Goal: Task Accomplishment & Management: Complete application form

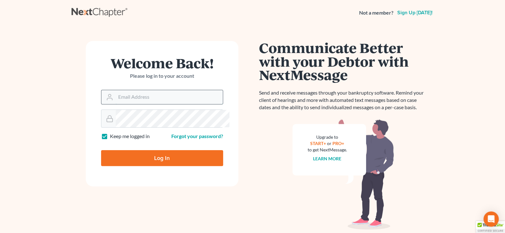
click at [147, 104] on input "Email Address" at bounding box center [169, 97] width 107 height 14
type input "[EMAIL_ADDRESS][DOMAIN_NAME]"
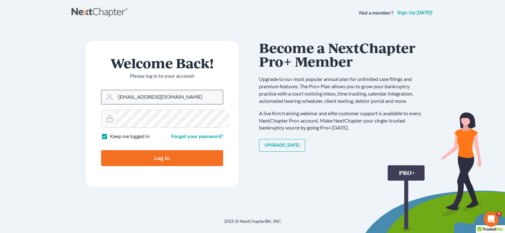
click at [101, 150] on input "Log In" at bounding box center [162, 158] width 122 height 16
type input "Thinking..."
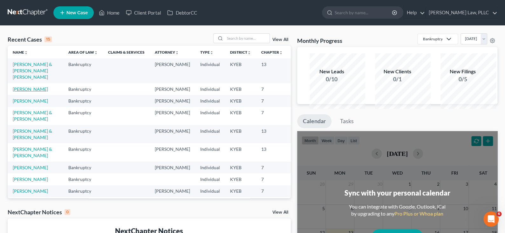
click at [24, 92] on link "[PERSON_NAME]" at bounding box center [30, 88] width 35 height 5
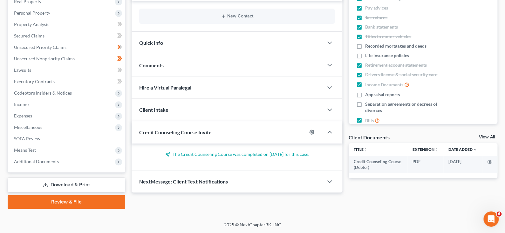
scroll to position [200, 0]
click at [75, 195] on link "Review & File" at bounding box center [67, 202] width 118 height 14
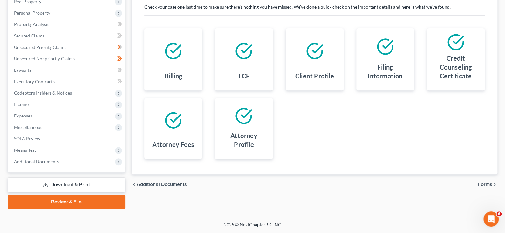
scroll to position [187, 0]
click at [487, 182] on span "Forms" at bounding box center [485, 184] width 14 height 5
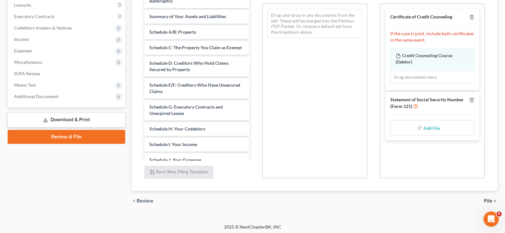
scroll to position [155, 0]
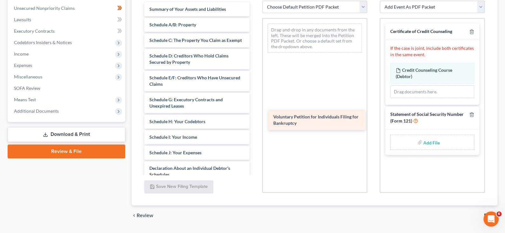
drag, startPoint x: 180, startPoint y: 51, endPoint x: 300, endPoint y: 122, distance: 139.3
click at [254, 122] on div "Voluntary Petition for Individuals Filing for Bankruptcy Voluntary Petition for…" at bounding box center [196, 159] width 115 height 314
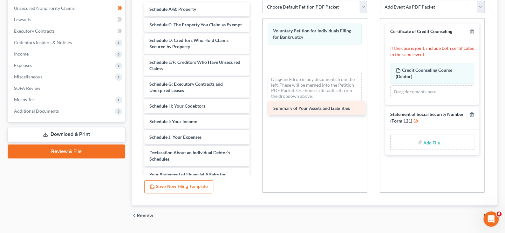
drag, startPoint x: 185, startPoint y: 50, endPoint x: 304, endPoint y: 112, distance: 135.2
click at [254, 112] on div "Summary of Your Assets and Liabilities Summary of Your Assets and Liabilities S…" at bounding box center [196, 151] width 115 height 298
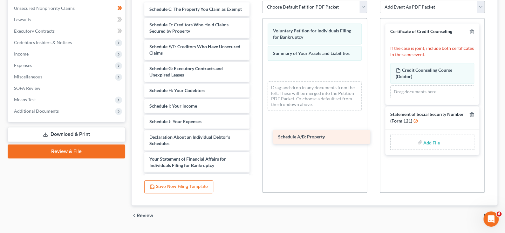
drag, startPoint x: 182, startPoint y: 44, endPoint x: 306, endPoint y: 135, distance: 154.4
click at [254, 135] on div "Schedule A/B: Property Schedule A/B: Property Schedule C: The Property You Clai…" at bounding box center [196, 143] width 115 height 283
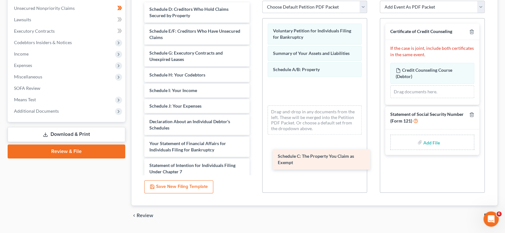
drag, startPoint x: 184, startPoint y: 51, endPoint x: 309, endPoint y: 162, distance: 166.3
click at [254, 162] on div "Schedule C: The Property You Claim as Exempt Schedule C: The Property You Claim…" at bounding box center [196, 135] width 115 height 267
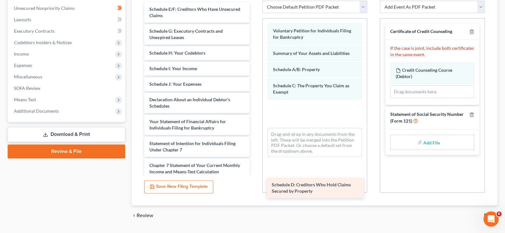
drag, startPoint x: 190, startPoint y: 51, endPoint x: 309, endPoint y: 191, distance: 182.6
click at [254, 191] on div "Schedule D: Creditors Who Hold Claims Secured by Property Schedule D: Creditors…" at bounding box center [196, 124] width 115 height 245
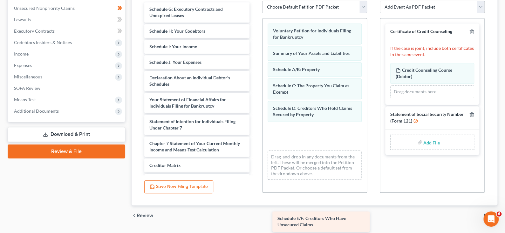
drag, startPoint x: 179, startPoint y: 51, endPoint x: 303, endPoint y: 224, distance: 212.7
click at [254, 224] on div "Schedule E/F: Creditors Who Have Unsecured Claims Schedule E/F: Creditors Who H…" at bounding box center [196, 113] width 115 height 223
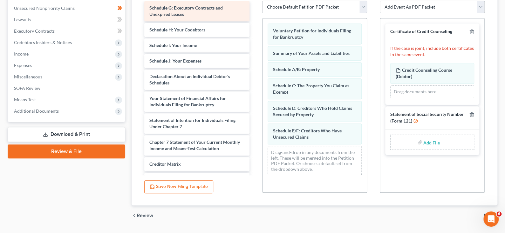
scroll to position [0, 0]
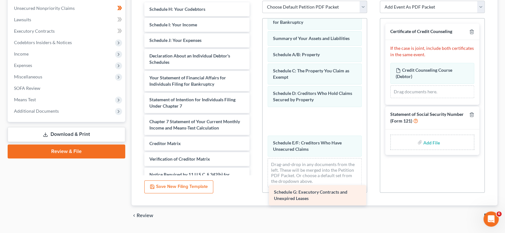
drag, startPoint x: 183, startPoint y: 50, endPoint x: 303, endPoint y: 197, distance: 189.6
click at [254, 197] on div "Schedule G: Executory Contracts and Unexpired Leases Schedule G: Executory Cont…" at bounding box center [196, 102] width 115 height 201
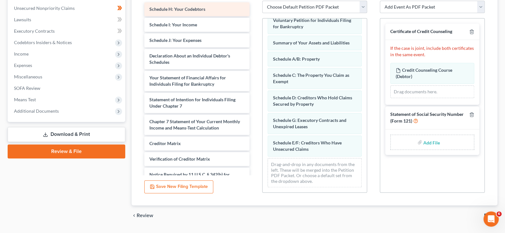
click at [169, 47] on div "Schedule H: Your Codebtors Schedule I: Your Income Schedule J: Your Expenses De…" at bounding box center [196, 102] width 115 height 201
click at [169, 12] on span "Schedule H: Your Codebtors" at bounding box center [177, 8] width 56 height 5
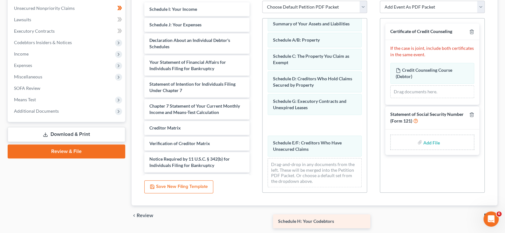
drag, startPoint x: 169, startPoint y: 47, endPoint x: 289, endPoint y: 221, distance: 211.9
click at [254, 188] on div "Schedule H: Your Codebtors Schedule H: Your Codebtors Schedule I: Your Income S…" at bounding box center [196, 95] width 115 height 186
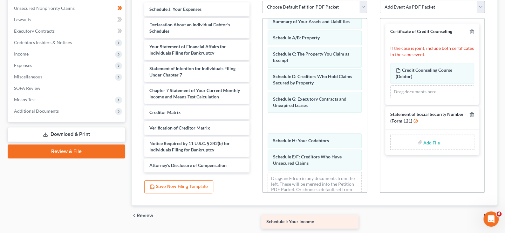
drag, startPoint x: 189, startPoint y: 49, endPoint x: 302, endPoint y: 225, distance: 209.1
click at [254, 173] on div "Schedule I: Your Income Schedule I: Your Income Schedule J: Your Expenses Decla…" at bounding box center [196, 87] width 115 height 170
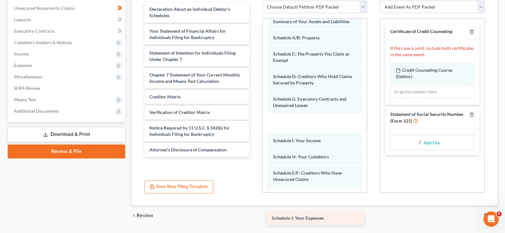
drag, startPoint x: 186, startPoint y: 47, endPoint x: 304, endPoint y: 220, distance: 209.1
click at [254, 157] on div "Schedule J: Your Expenses Schedule J: Your Expenses Declaration About an Indivi…" at bounding box center [196, 79] width 115 height 155
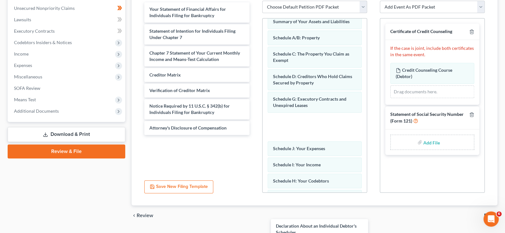
drag, startPoint x: 170, startPoint y: 55, endPoint x: 292, endPoint y: 235, distance: 218.0
click at [292, 233] on html "Home New Case Client Portal DebtorCC [PERSON_NAME] Law, PLLC [EMAIL_ADDRESS][DO…" at bounding box center [252, 47] width 505 height 405
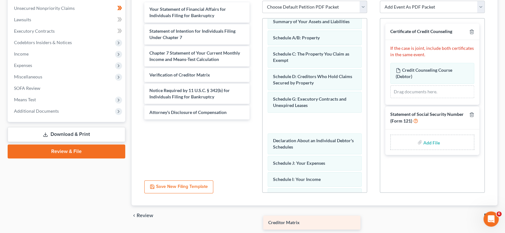
drag, startPoint x: 184, startPoint y: 153, endPoint x: 298, endPoint y: 225, distance: 135.5
click at [254, 119] on div "Creditor Matrix Your Statement of Financial Affairs for Individuals Filing for …" at bounding box center [196, 60] width 115 height 117
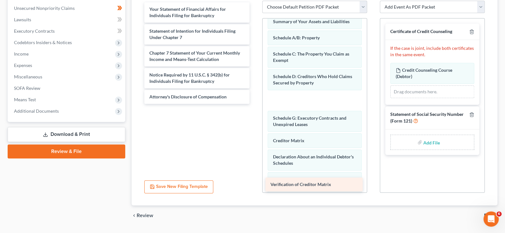
drag, startPoint x: 170, startPoint y: 152, endPoint x: 287, endPoint y: 186, distance: 121.8
click at [254, 104] on div "Verification of Creditor Matrix Your Statement of Financial Affairs for Individ…" at bounding box center [196, 53] width 115 height 102
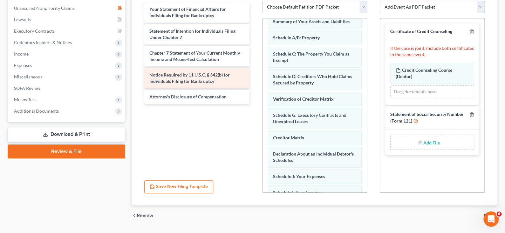
click at [181, 84] on span "Notice Required by 11 U.S.C. § 342(b) for Individuals Filing for Bankruptcy" at bounding box center [189, 78] width 80 height 12
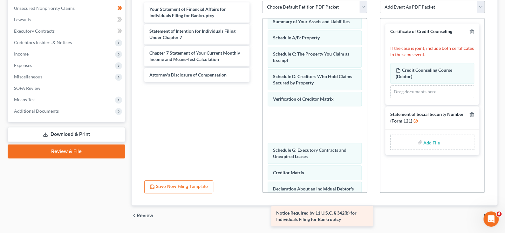
drag, startPoint x: 180, startPoint y: 145, endPoint x: 303, endPoint y: 223, distance: 145.6
click at [254, 82] on div "Notice Required by 11 U.S.C. § 342(b) for Individuals Filing for Bankruptcy You…" at bounding box center [196, 42] width 115 height 80
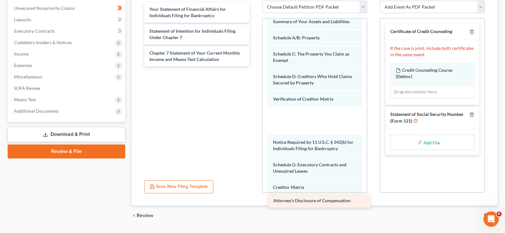
drag, startPoint x: 179, startPoint y: 141, endPoint x: 298, endPoint y: 207, distance: 136.8
click at [254, 66] on div "Attorney's Disclosure of Compensation Your Statement of Financial Affairs for I…" at bounding box center [196, 34] width 115 height 64
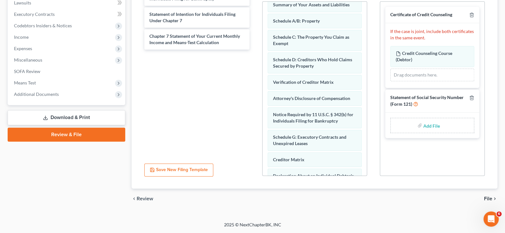
scroll to position [227, 0]
click at [404, 102] on span "Statement of Social Security Number (Form 121)" at bounding box center [426, 101] width 73 height 12
click at [423, 131] on input "file" at bounding box center [430, 125] width 15 height 11
type input "C:\fakepath\Drivers License & SS Card.pdf"
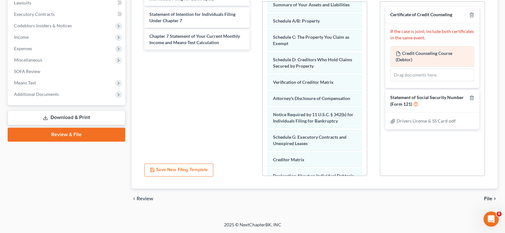
click at [416, 55] on span "Credit Counseling Course (Debtor)" at bounding box center [424, 57] width 57 height 12
click at [418, 71] on div "Drag documents here." at bounding box center [432, 75] width 84 height 13
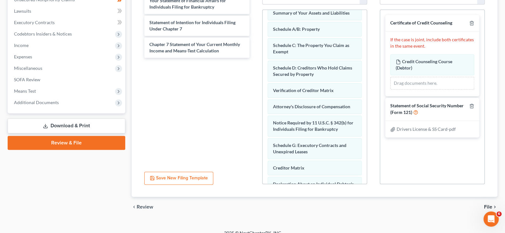
click at [414, 25] on span "Certificate of Credit Counseling" at bounding box center [421, 22] width 62 height 5
click at [420, 49] on p "If the case is joint, include both certificates in the same event." at bounding box center [432, 43] width 84 height 13
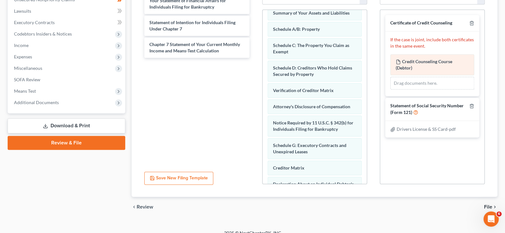
click at [414, 71] on span "Credit Counseling Course (Debtor)" at bounding box center [424, 65] width 57 height 12
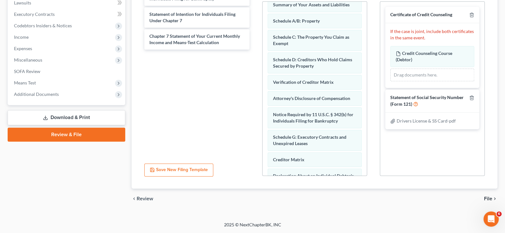
scroll to position [227, 0]
click at [486, 196] on span "File" at bounding box center [488, 198] width 8 height 5
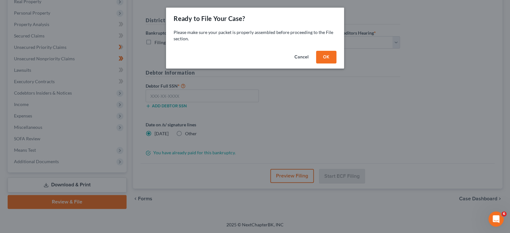
click at [336, 64] on button "OK" at bounding box center [326, 57] width 20 height 13
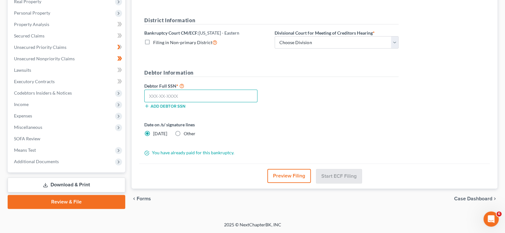
click at [191, 90] on input "text" at bounding box center [200, 96] width 113 height 13
type input "404-41-8224"
click at [243, 121] on div "Date on /s/ signature lines [DATE] Other" at bounding box center [271, 131] width 261 height 21
click at [291, 169] on button "Preview Filing" at bounding box center [289, 176] width 44 height 14
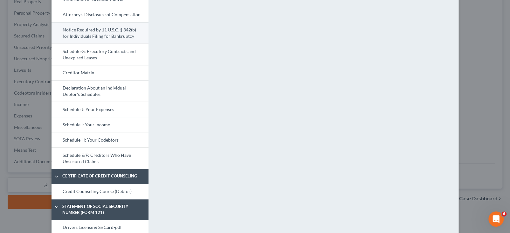
scroll to position [159, 0]
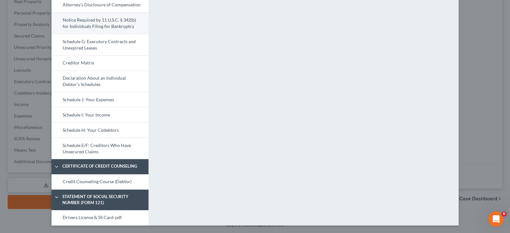
click at [52, 34] on link "Notice Required by 11 U.S.C. § 342(b) for Individuals Filing for Bankruptcy" at bounding box center [99, 23] width 97 height 22
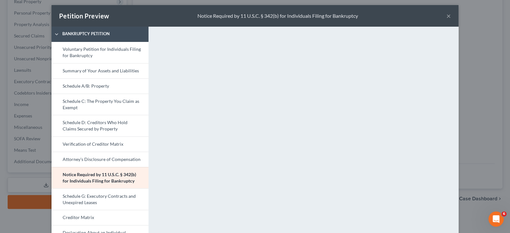
scroll to position [0, 0]
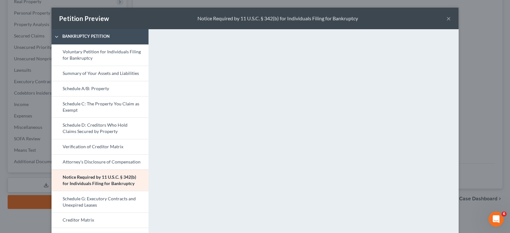
click at [451, 22] on button "×" at bounding box center [448, 19] width 4 height 8
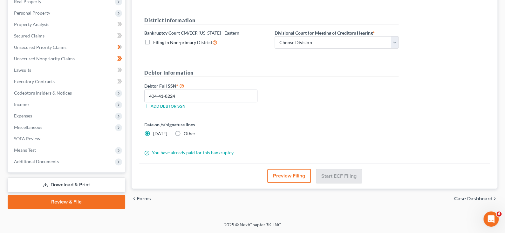
click at [300, 169] on button "Preview Filing" at bounding box center [289, 176] width 44 height 14
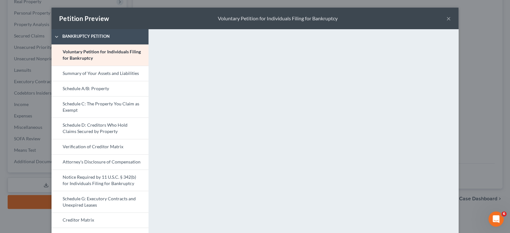
click at [451, 22] on button "×" at bounding box center [448, 19] width 4 height 8
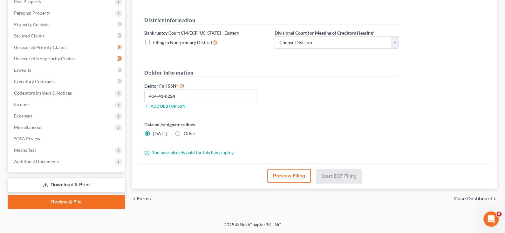
click at [290, 169] on button "Preview Filing" at bounding box center [289, 176] width 44 height 14
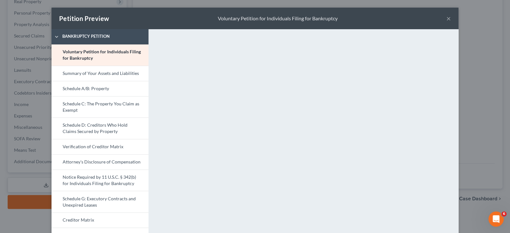
click at [451, 21] on button "×" at bounding box center [448, 19] width 4 height 8
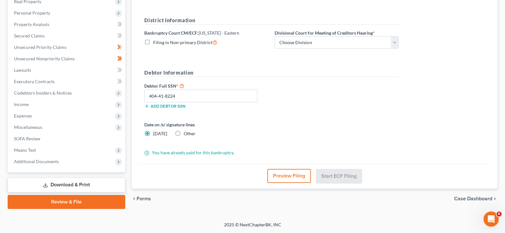
click at [470, 196] on span "Case Dashboard" at bounding box center [473, 198] width 38 height 5
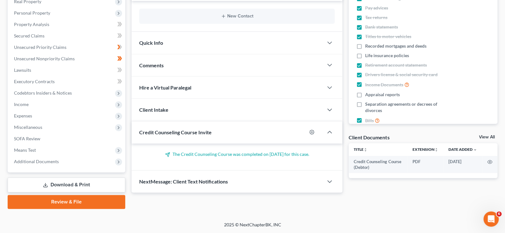
scroll to position [200, 0]
click at [71, 178] on link "Download & Print" at bounding box center [67, 185] width 118 height 15
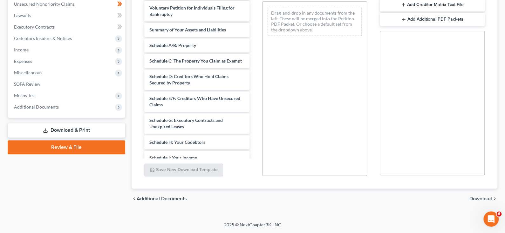
scroll to position [160, 0]
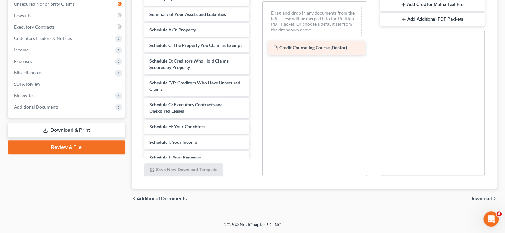
drag, startPoint x: 190, startPoint y: 36, endPoint x: 309, endPoint y: 51, distance: 120.4
click at [254, 51] on div "Credit Counseling Course (Debtor) Credit Counseling Course (Debtor) Voluntary P…" at bounding box center [196, 153] width 115 height 336
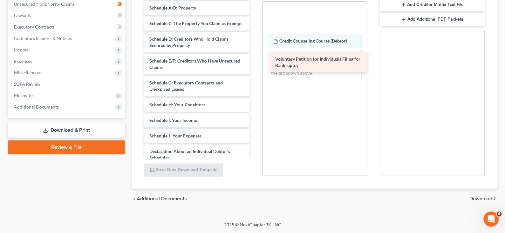
drag, startPoint x: 184, startPoint y: 37, endPoint x: 305, endPoint y: 64, distance: 124.6
click at [254, 64] on div "Voluntary Petition for Individuals Filing for Bankruptcy Voluntary Petition for…" at bounding box center [196, 142] width 115 height 314
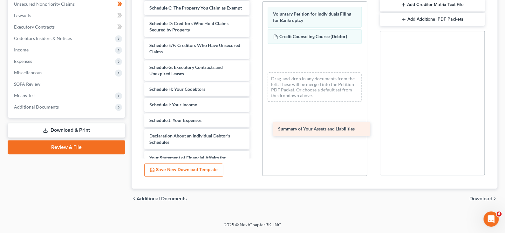
drag, startPoint x: 186, startPoint y: 36, endPoint x: 310, endPoint y: 133, distance: 157.6
click at [254, 133] on div "Summary of Your Assets and Liabilities Summary of Your Assets and Liabilities S…" at bounding box center [196, 134] width 115 height 298
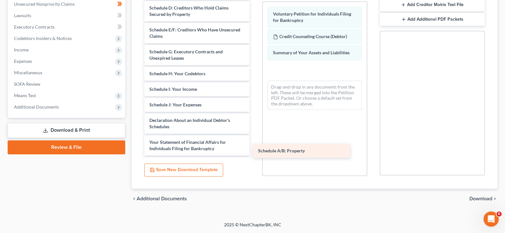
drag, startPoint x: 181, startPoint y: 31, endPoint x: 285, endPoint y: 149, distance: 158.0
click at [254, 149] on div "Schedule A/B: Property Schedule A/B: Property Schedule C: The Property You Clai…" at bounding box center [196, 126] width 115 height 283
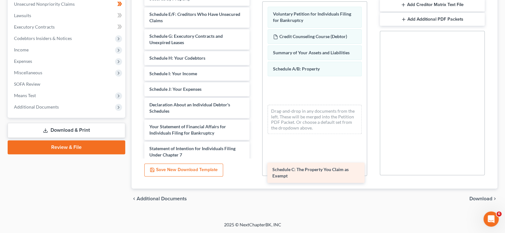
drag, startPoint x: 166, startPoint y: 35, endPoint x: 285, endPoint y: 173, distance: 181.6
click at [254, 173] on div "Schedule C: The Property You Claim as Exempt Schedule C: The Property You Claim…" at bounding box center [196, 118] width 115 height 267
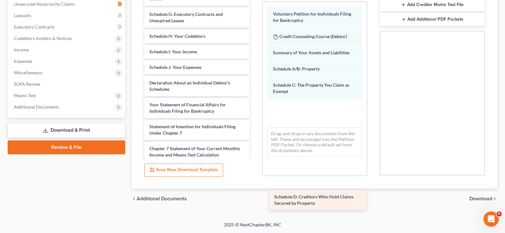
drag, startPoint x: 181, startPoint y: 37, endPoint x: 302, endPoint y: 202, distance: 204.1
click at [254, 202] on div "Schedule D: Creditors Who Hold Claims Secured by Property Schedule D: Creditors…" at bounding box center [196, 107] width 115 height 245
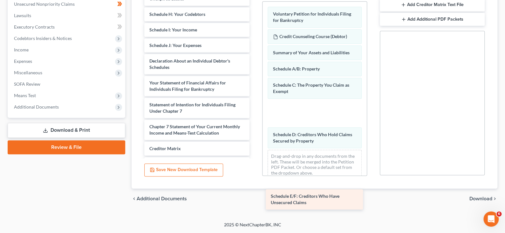
drag, startPoint x: 191, startPoint y: 42, endPoint x: 308, endPoint y: 206, distance: 201.6
click at [254, 206] on div "Schedule E/F: Creditors Who Have Unsecured Claims Schedule E/F: Creditors Who H…" at bounding box center [196, 96] width 115 height 223
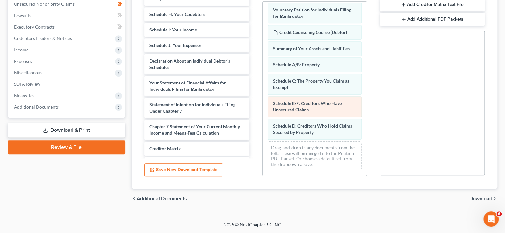
scroll to position [64, 0]
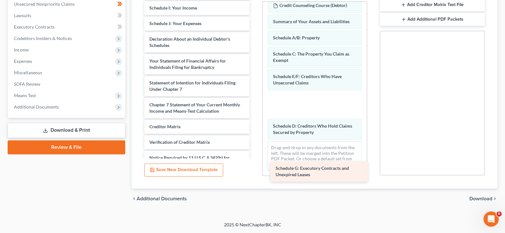
drag, startPoint x: 179, startPoint y: 40, endPoint x: 301, endPoint y: 176, distance: 182.7
click at [254, 176] on div "Schedule G: Executory Contracts and Unexpired Leases Schedule G: Executory Cont…" at bounding box center [196, 85] width 115 height 201
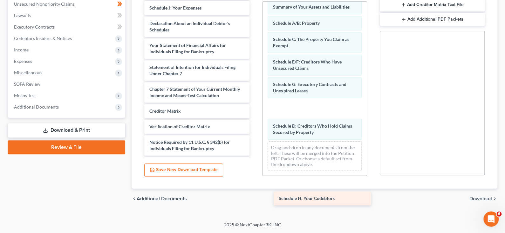
drag, startPoint x: 184, startPoint y: 31, endPoint x: 309, endPoint y: 197, distance: 208.1
click at [254, 171] on div "Schedule H: Your Codebtors Schedule H: Your Codebtors Schedule I: Your Income S…" at bounding box center [196, 78] width 115 height 186
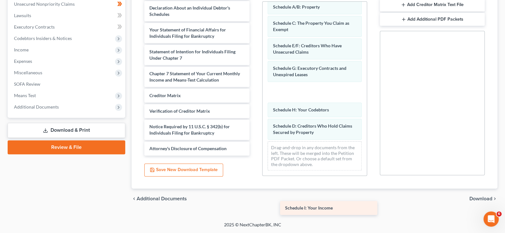
drag, startPoint x: 170, startPoint y: 37, endPoint x: 302, endPoint y: 213, distance: 219.5
click at [254, 156] on div "Schedule I: Your Income Schedule I: Your Income Schedule J: Your Expenses Decla…" at bounding box center [196, 70] width 115 height 170
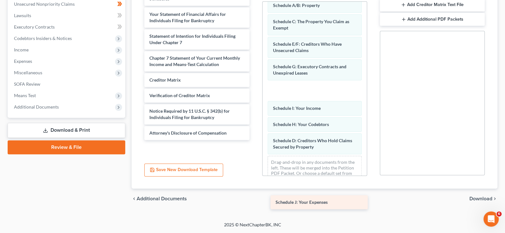
drag, startPoint x: 186, startPoint y: 31, endPoint x: 308, endPoint y: 201, distance: 209.2
click at [254, 140] on div "Schedule J: Your Expenses Schedule J: Your Expenses Declaration About an Indivi…" at bounding box center [196, 62] width 115 height 155
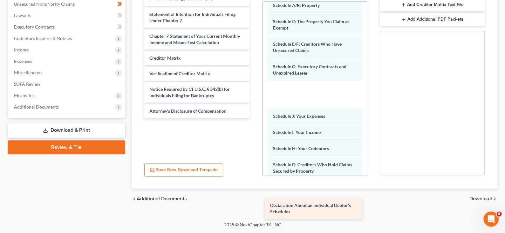
drag, startPoint x: 166, startPoint y: 38, endPoint x: 282, endPoint y: 211, distance: 208.8
click at [254, 118] on div "Declaration About an Individual Debtor's Schedules Declaration About an Individ…" at bounding box center [196, 51] width 115 height 133
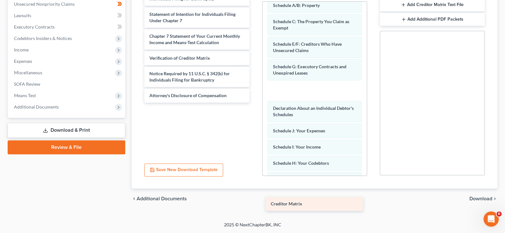
drag, startPoint x: 175, startPoint y: 139, endPoint x: 292, endPoint y: 206, distance: 134.9
click at [254, 103] on div "Creditor Matrix Your Statement of Financial Affairs for Individuals Filing for …" at bounding box center [196, 43] width 115 height 117
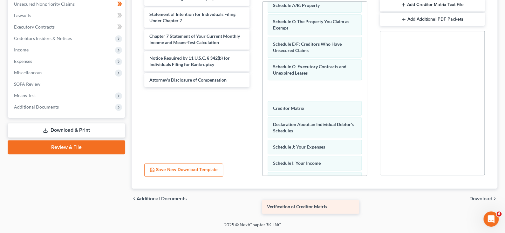
drag, startPoint x: 189, startPoint y: 138, endPoint x: 303, endPoint y: 207, distance: 133.1
click at [254, 87] on div "Verification of Creditor Matrix Your Statement of Financial Affairs for Individ…" at bounding box center [196, 36] width 115 height 102
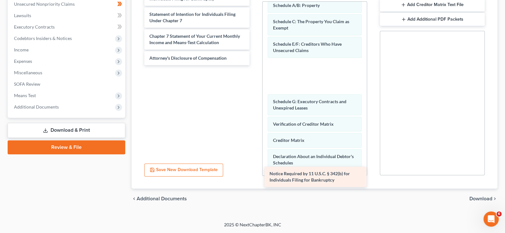
drag, startPoint x: 164, startPoint y: 132, endPoint x: 280, endPoint y: 185, distance: 127.3
click at [254, 65] on div "Notice Required by 11 U.S.C. § 342(b) for Individuals Filing for Bankruptcy You…" at bounding box center [196, 25] width 115 height 80
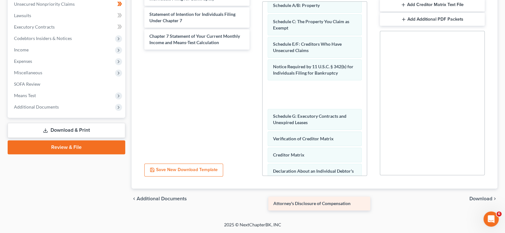
drag, startPoint x: 171, startPoint y: 127, endPoint x: 290, endPoint y: 209, distance: 145.1
click at [254, 50] on div "Attorney's Disclosure of Compensation Your Statement of Financial Affairs for I…" at bounding box center [196, 17] width 115 height 64
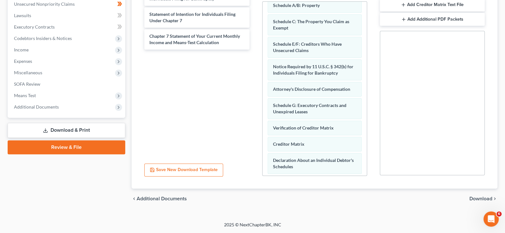
scroll to position [224, 0]
click at [480, 196] on span "Download" at bounding box center [480, 198] width 23 height 5
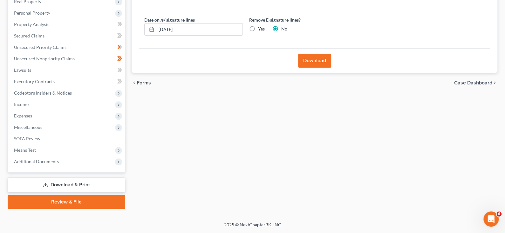
click at [318, 54] on button "Download" at bounding box center [314, 61] width 33 height 14
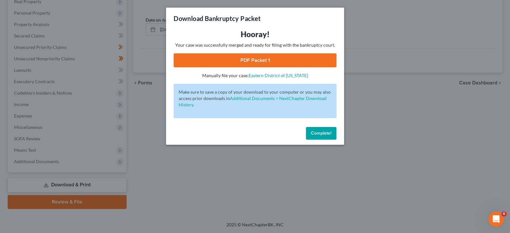
click at [264, 67] on link "PDF Packet 1" at bounding box center [254, 60] width 163 height 14
click at [331, 136] on span "Complete!" at bounding box center [321, 133] width 20 height 5
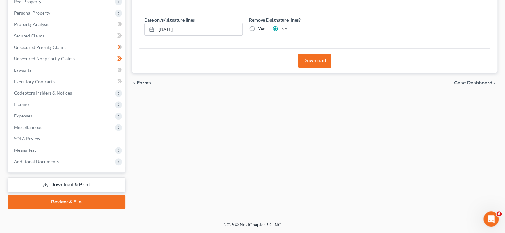
click at [68, 195] on link "Review & File" at bounding box center [67, 202] width 118 height 14
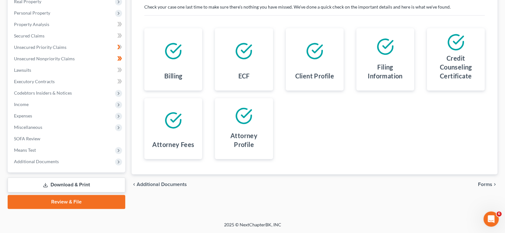
scroll to position [187, 0]
click at [485, 182] on span "Forms" at bounding box center [485, 184] width 14 height 5
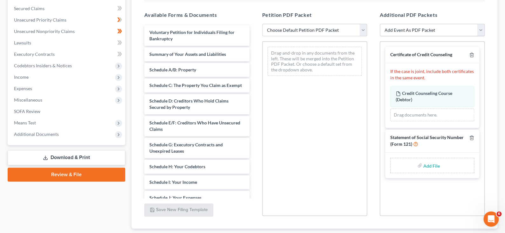
scroll to position [164, 0]
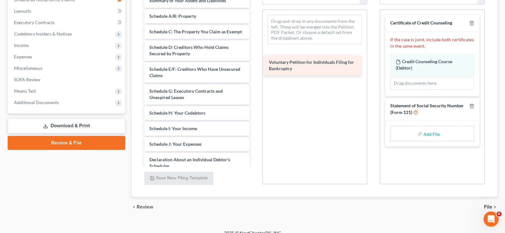
drag, startPoint x: 183, startPoint y: 42, endPoint x: 298, endPoint y: 67, distance: 118.0
click at [254, 67] on div "Voluntary Petition for Individuals Filing for Bankruptcy Voluntary Petition for…" at bounding box center [196, 151] width 115 height 314
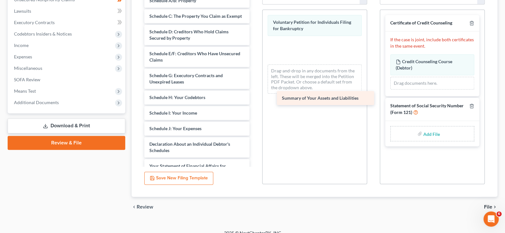
drag, startPoint x: 165, startPoint y: 45, endPoint x: 293, endPoint y: 106, distance: 142.1
click at [254, 106] on div "Summary of Your Assets and Liabilities Summary of Your Assets and Liabilities S…" at bounding box center [196, 143] width 115 height 298
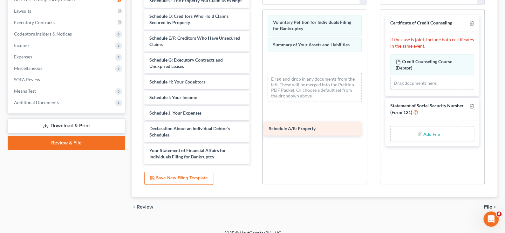
drag, startPoint x: 167, startPoint y: 37, endPoint x: 281, endPoint y: 128, distance: 146.1
click at [254, 128] on div "Schedule A/B: Property Schedule A/B: Property Schedule C: The Property You Clai…" at bounding box center [196, 135] width 115 height 283
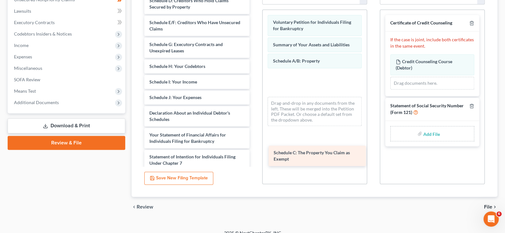
drag, startPoint x: 163, startPoint y: 40, endPoint x: 283, endPoint y: 156, distance: 166.7
click at [254, 156] on div "Schedule C: The Property You Claim as Exempt Schedule C: The Property You Claim…" at bounding box center [196, 127] width 115 height 267
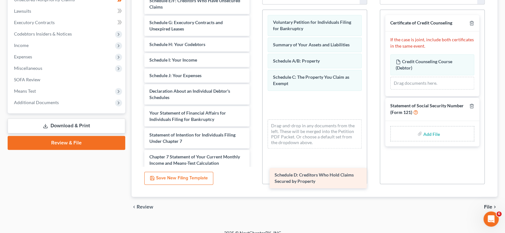
drag, startPoint x: 159, startPoint y: 45, endPoint x: 280, endPoint y: 183, distance: 183.5
click at [254, 183] on div "Schedule D: Creditors Who Hold Claims Secured by Property Schedule D: Creditors…" at bounding box center [196, 116] width 115 height 245
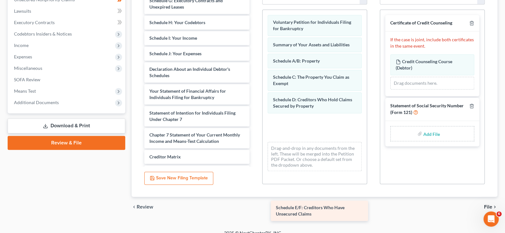
drag, startPoint x: 164, startPoint y: 49, endPoint x: 286, endPoint y: 220, distance: 209.9
click at [254, 217] on div "Schedule E/F: Creditors Who Have Unsecured Claims Schedule E/F: Creditors Who H…" at bounding box center [196, 105] width 115 height 223
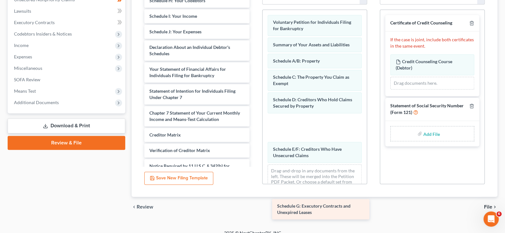
drag, startPoint x: 186, startPoint y: 40, endPoint x: 309, endPoint y: 209, distance: 209.4
click at [254, 195] on div "Schedule G: Executory Contracts and Unexpired Leases Schedule G: Executory Cont…" at bounding box center [196, 94] width 115 height 201
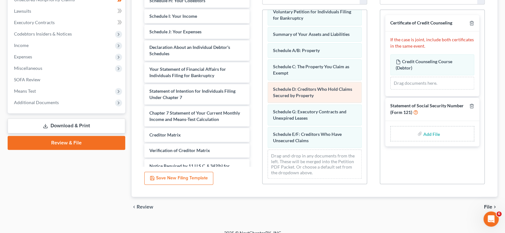
scroll to position [95, 0]
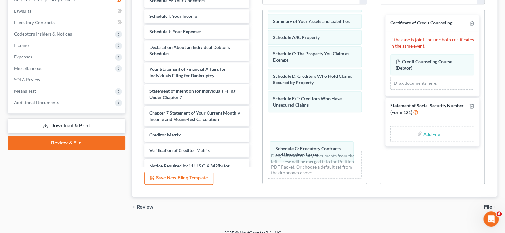
drag, startPoint x: 307, startPoint y: 119, endPoint x: 308, endPoint y: 153, distance: 34.0
click at [307, 153] on div "Schedule G: Executory Contracts and Unexpired Leases Voluntary Petition for Ind…" at bounding box center [314, 85] width 104 height 198
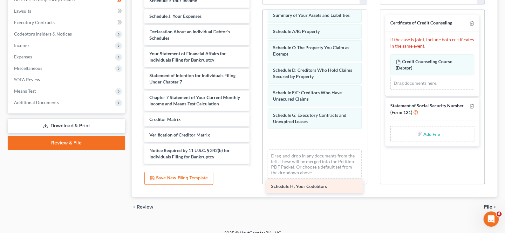
drag, startPoint x: 159, startPoint y: 37, endPoint x: 277, endPoint y: 187, distance: 190.1
click at [254, 180] on div "Schedule H: Your Codebtors Schedule H: Your Codebtors Schedule I: Your Income S…" at bounding box center [196, 87] width 115 height 186
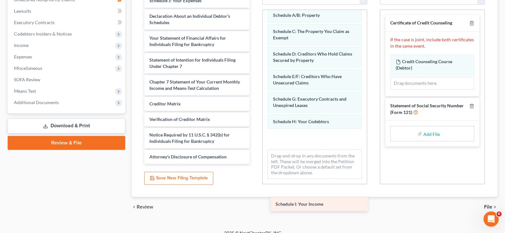
drag, startPoint x: 166, startPoint y: 38, endPoint x: 288, endPoint y: 205, distance: 206.9
click at [254, 164] on div "Schedule I: Your Income Schedule I: Your Income Schedule J: Your Expenses Decla…" at bounding box center [196, 79] width 115 height 170
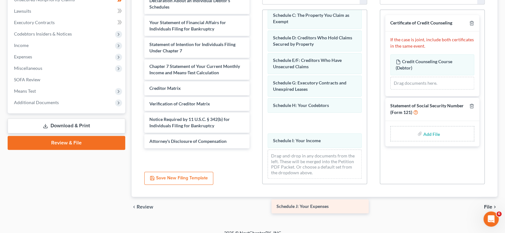
drag, startPoint x: 169, startPoint y: 37, endPoint x: 292, endPoint y: 207, distance: 209.3
click at [254, 148] on div "Schedule J: Your Expenses Schedule J: Your Expenses Declaration About an Indivi…" at bounding box center [196, 71] width 115 height 155
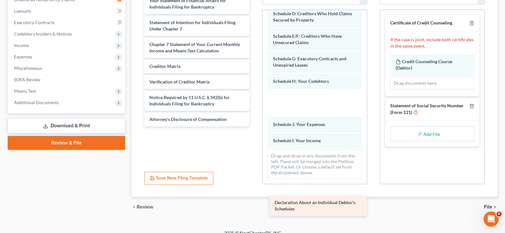
drag, startPoint x: 179, startPoint y: 43, endPoint x: 300, endPoint y: 208, distance: 205.1
click at [254, 126] on div "Declaration About an Individual Debtor's Schedules Declaration About an Individ…" at bounding box center [196, 60] width 115 height 133
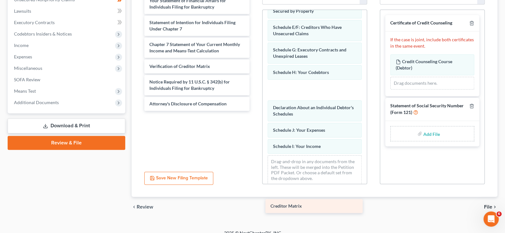
drag, startPoint x: 178, startPoint y: 146, endPoint x: 295, endPoint y: 210, distance: 133.4
click at [254, 111] on div "Creditor Matrix Your Statement of Financial Affairs for Individuals Filing for …" at bounding box center [196, 52] width 115 height 117
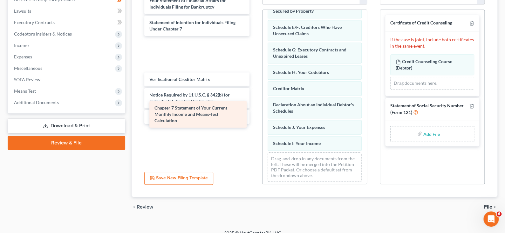
click at [173, 119] on div "Chapter 7 Statement of Your Current Monthly Income and Means-Test Calculation Y…" at bounding box center [196, 59] width 115 height 130
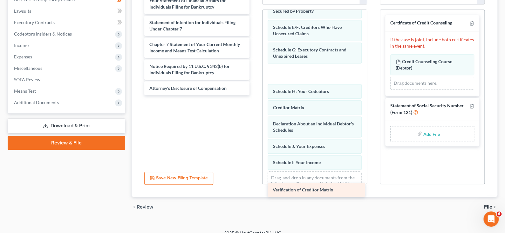
drag, startPoint x: 184, startPoint y: 144, endPoint x: 303, endPoint y: 192, distance: 128.4
click at [254, 95] on div "Verification of Creditor Matrix Your Statement of Financial Affairs for Individ…" at bounding box center [196, 45] width 115 height 102
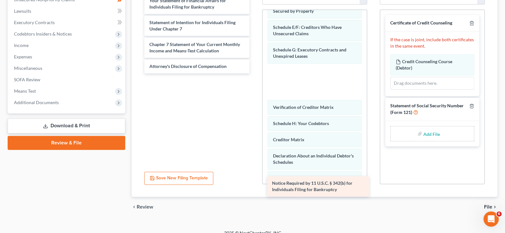
drag, startPoint x: 172, startPoint y: 139, endPoint x: 291, endPoint y: 196, distance: 131.6
click at [254, 73] on div "Notice Required by 11 U.S.C. § 342(b) for Individuals Filing for Bankruptcy You…" at bounding box center [196, 34] width 115 height 80
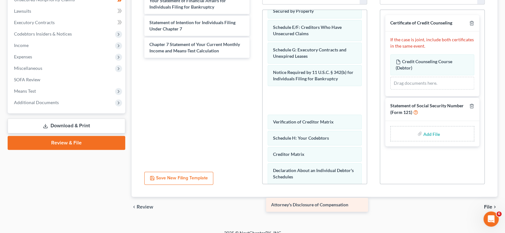
drag, startPoint x: 178, startPoint y: 130, endPoint x: 295, endPoint y: 208, distance: 141.5
click at [254, 58] on div "Attorney's Disclosure of Compensation Your Statement of Financial Affairs for I…" at bounding box center [196, 26] width 115 height 64
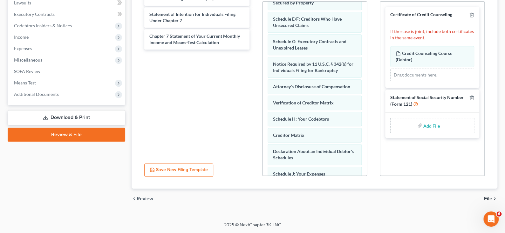
scroll to position [227, 0]
click at [423, 131] on input "file" at bounding box center [430, 125] width 15 height 11
type input "C:\fakepath\Drivers License & SS Card.pdf"
click at [484, 196] on span "File" at bounding box center [488, 198] width 8 height 5
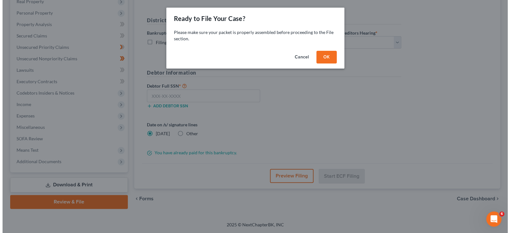
scroll to position [187, 0]
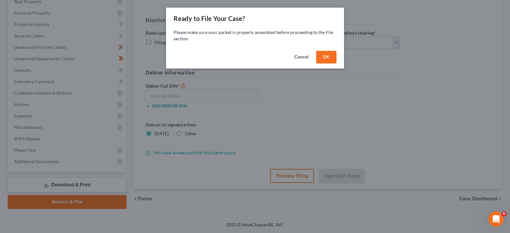
click at [336, 64] on button "OK" at bounding box center [326, 57] width 20 height 13
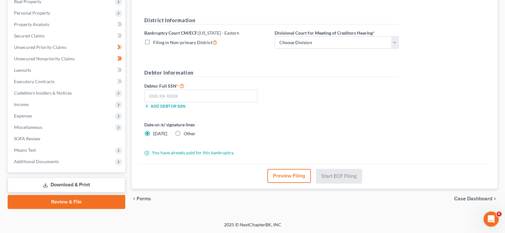
click at [278, 169] on button "Preview Filing" at bounding box center [289, 176] width 44 height 14
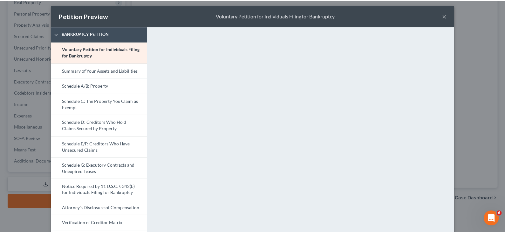
scroll to position [0, 0]
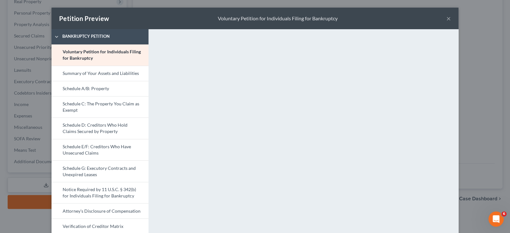
click at [451, 22] on button "×" at bounding box center [448, 19] width 4 height 8
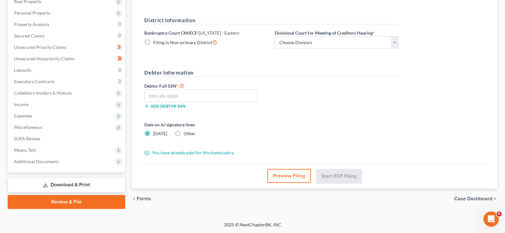
click at [62, 195] on link "Review & File" at bounding box center [67, 202] width 118 height 14
click at [74, 195] on link "Review & File" at bounding box center [67, 202] width 118 height 14
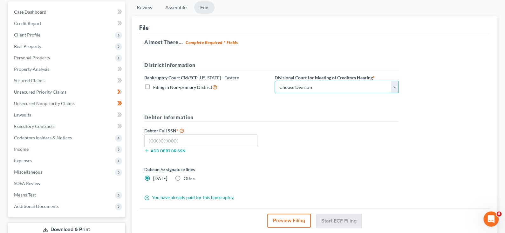
click at [348, 94] on select "Choose Division Ashland [GEOGRAPHIC_DATA] [GEOGRAPHIC_DATA] [GEOGRAPHIC_DATA] […" at bounding box center [337, 87] width 124 height 13
select select "1"
click at [310, 94] on select "Choose Division Ashland [GEOGRAPHIC_DATA] [GEOGRAPHIC_DATA] [GEOGRAPHIC_DATA] […" at bounding box center [337, 87] width 124 height 13
click at [308, 122] on h5 "Debtor Information" at bounding box center [271, 118] width 254 height 8
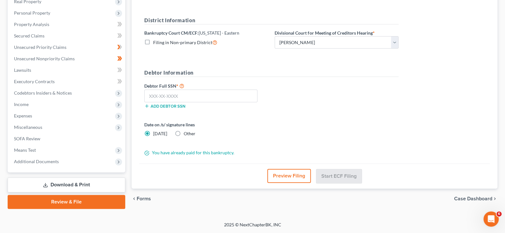
scroll to position [155, 0]
click at [165, 91] on input "text" at bounding box center [200, 96] width 113 height 13
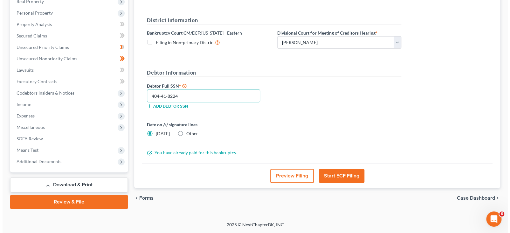
scroll to position [187, 0]
type input "404-41-8224"
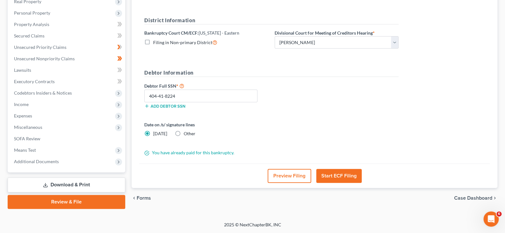
click at [348, 169] on button "Start ECF Filing" at bounding box center [338, 176] width 45 height 14
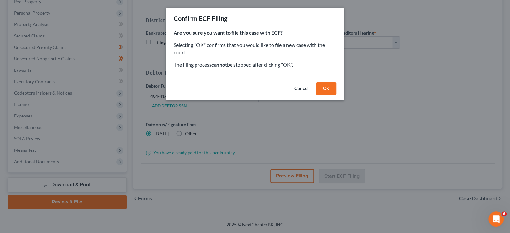
click at [336, 95] on button "OK" at bounding box center [326, 88] width 20 height 13
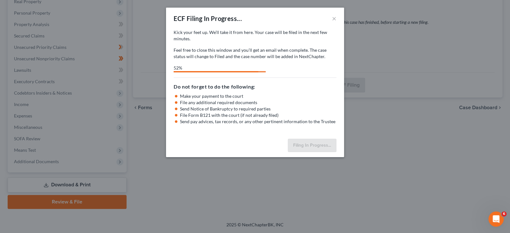
select select "1"
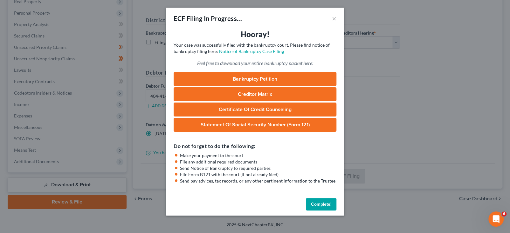
click at [263, 86] on link "Bankruptcy Petition" at bounding box center [254, 79] width 163 height 14
click at [250, 101] on link "Creditor Matrix" at bounding box center [254, 94] width 163 height 14
click at [263, 54] on link "Notice of Bankruptcy Case Filing" at bounding box center [251, 51] width 65 height 5
click at [418, 109] on div "ECF Filing In Progress... × Hooray! Your case was successfully filed with the b…" at bounding box center [255, 116] width 510 height 233
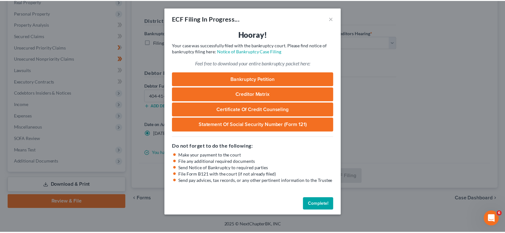
scroll to position [46, 0]
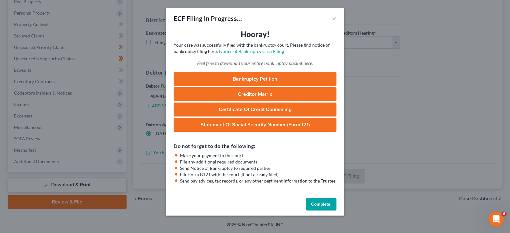
click at [336, 207] on button "Complete!" at bounding box center [321, 204] width 31 height 13
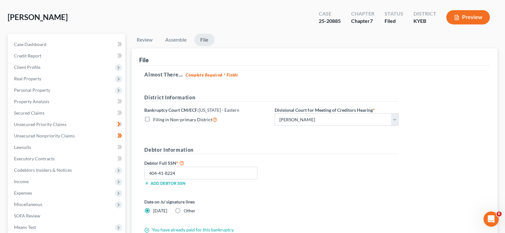
scroll to position [0, 0]
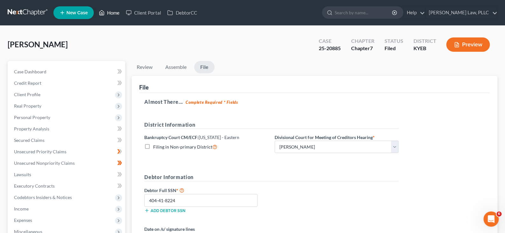
click at [123, 15] on link "Home" at bounding box center [109, 12] width 27 height 11
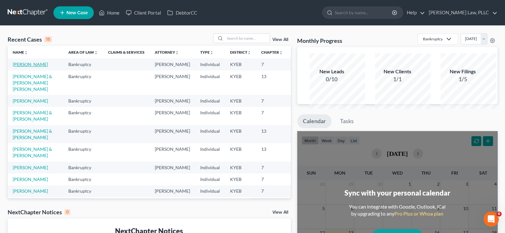
click at [24, 67] on link "[PERSON_NAME]" at bounding box center [30, 64] width 35 height 5
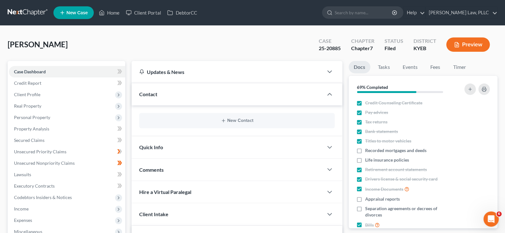
click at [234, 61] on div "[PERSON_NAME] Upgraded Case 25-20885 Chapter Chapter 7 Status Filed District [G…" at bounding box center [253, 47] width 490 height 28
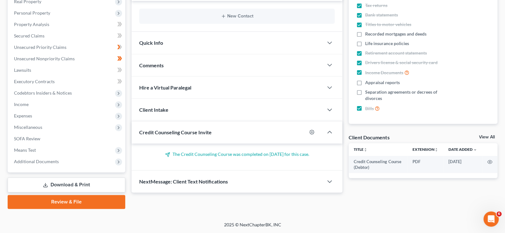
scroll to position [200, 0]
click at [230, 191] on div "Updates & News × [US_STATE] [GEOGRAPHIC_DATA] Notes: Take a look at NextChapter…" at bounding box center [236, 74] width 217 height 237
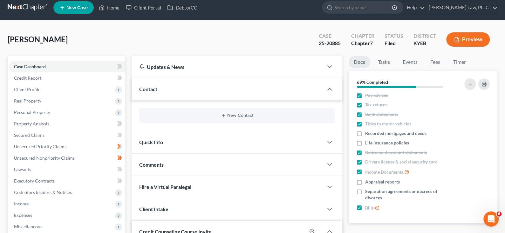
scroll to position [0, 0]
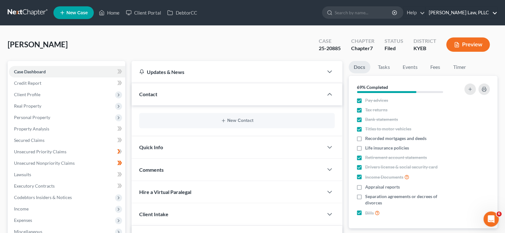
click at [480, 15] on link "[PERSON_NAME] Law, PLLC" at bounding box center [460, 12] width 71 height 11
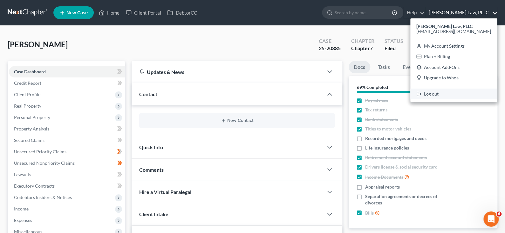
click at [420, 99] on link "Log out" at bounding box center [453, 94] width 87 height 11
